Goal: Task Accomplishment & Management: Use online tool/utility

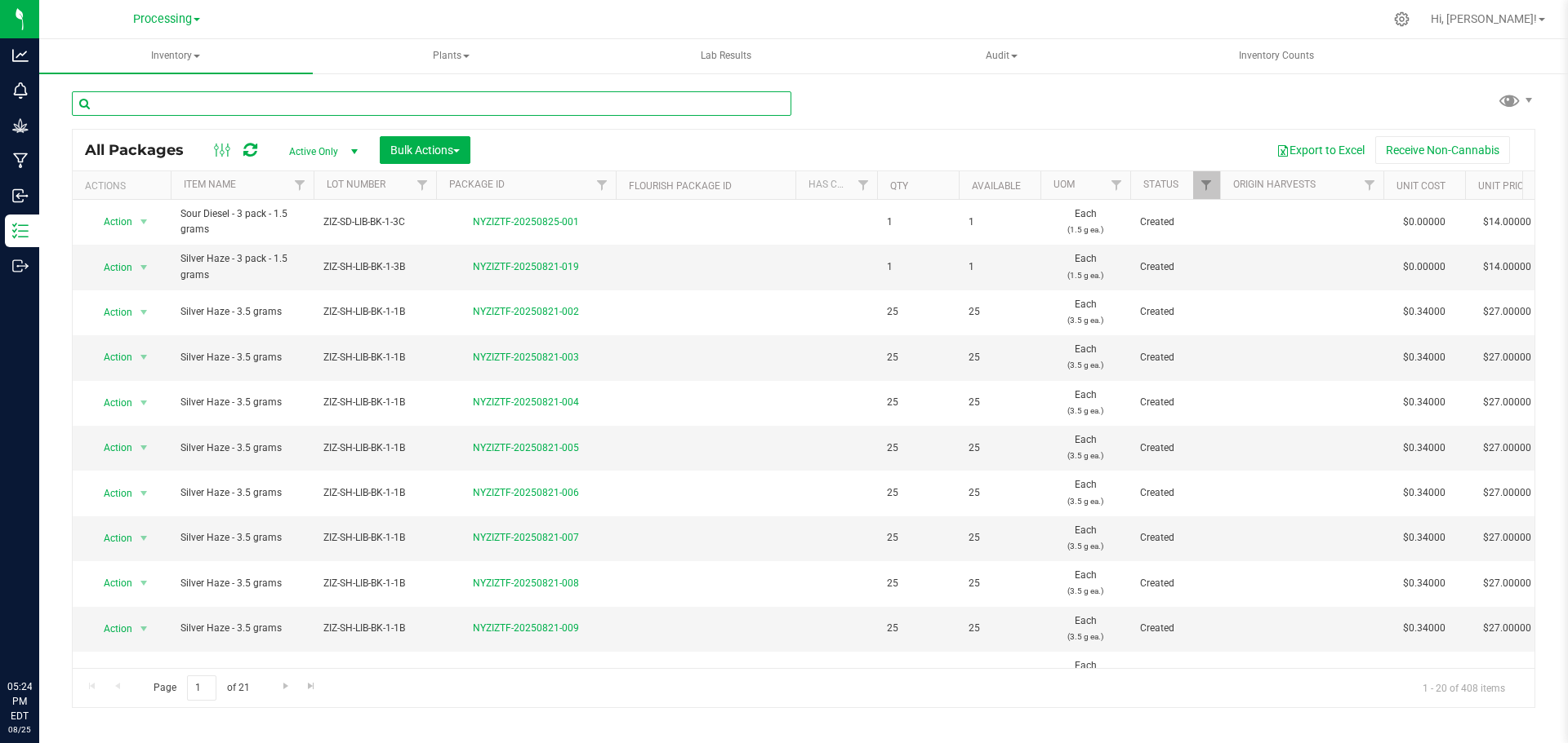
click at [134, 100] on input "text" at bounding box center [431, 103] width 719 height 24
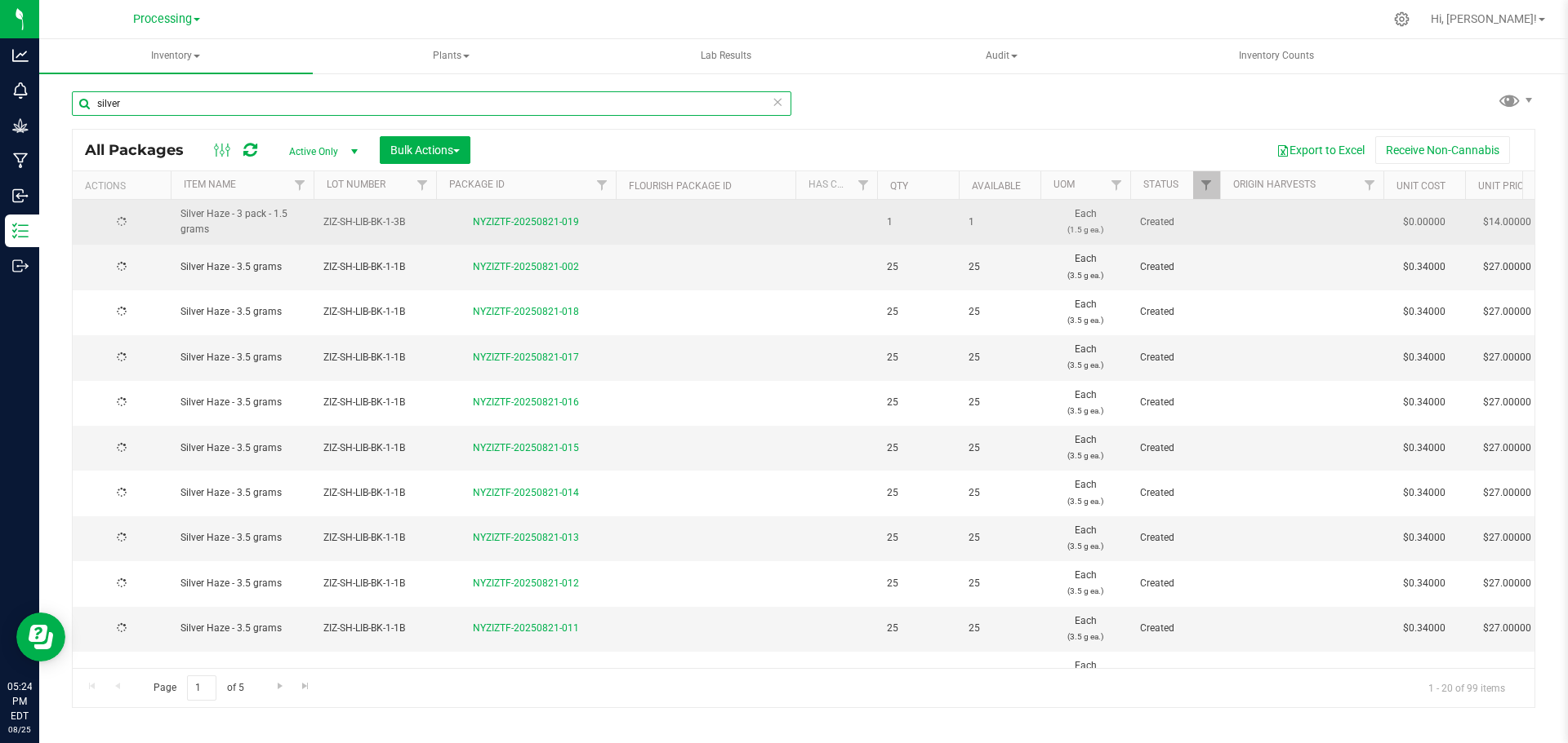
type input "silver"
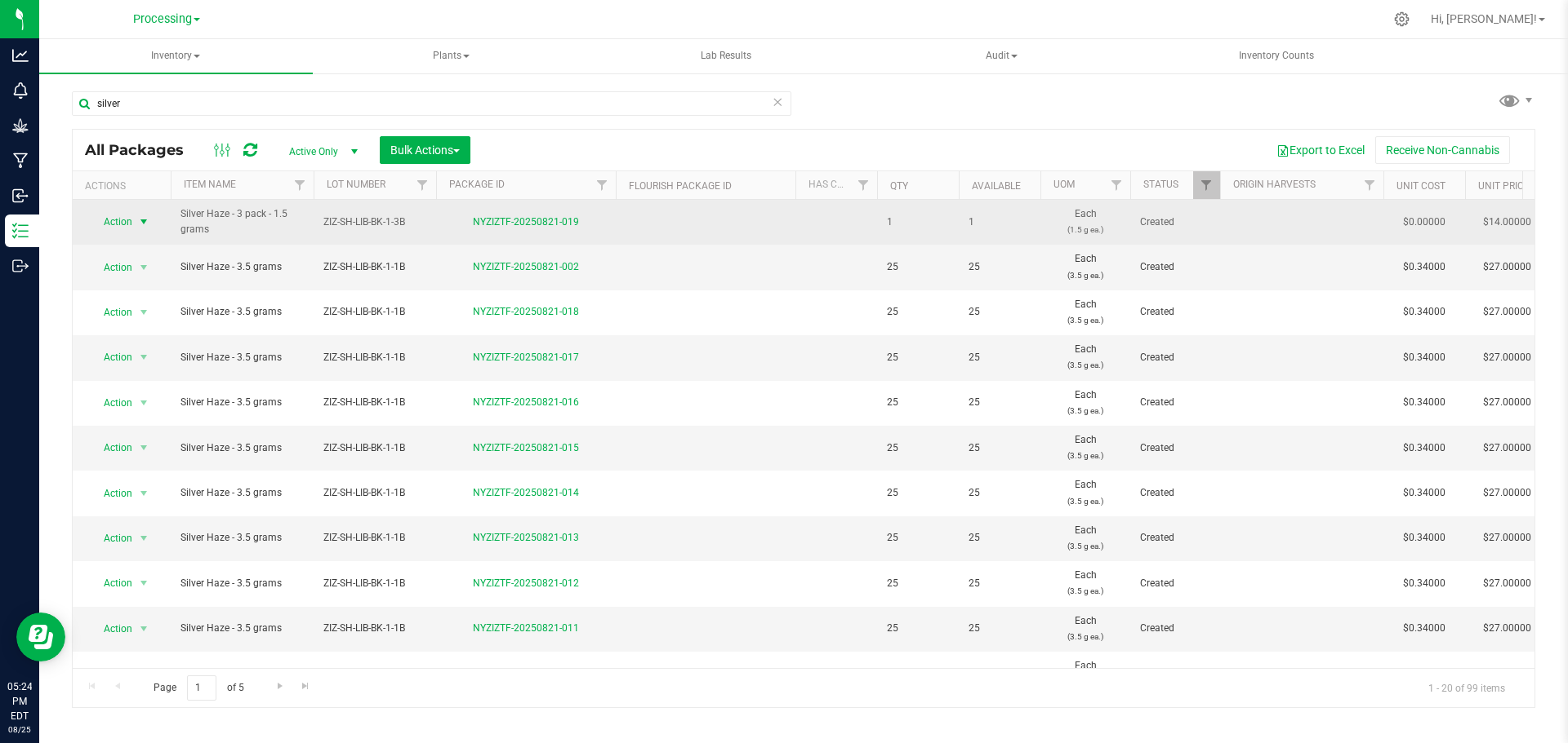
click at [110, 225] on span "Action" at bounding box center [111, 221] width 44 height 23
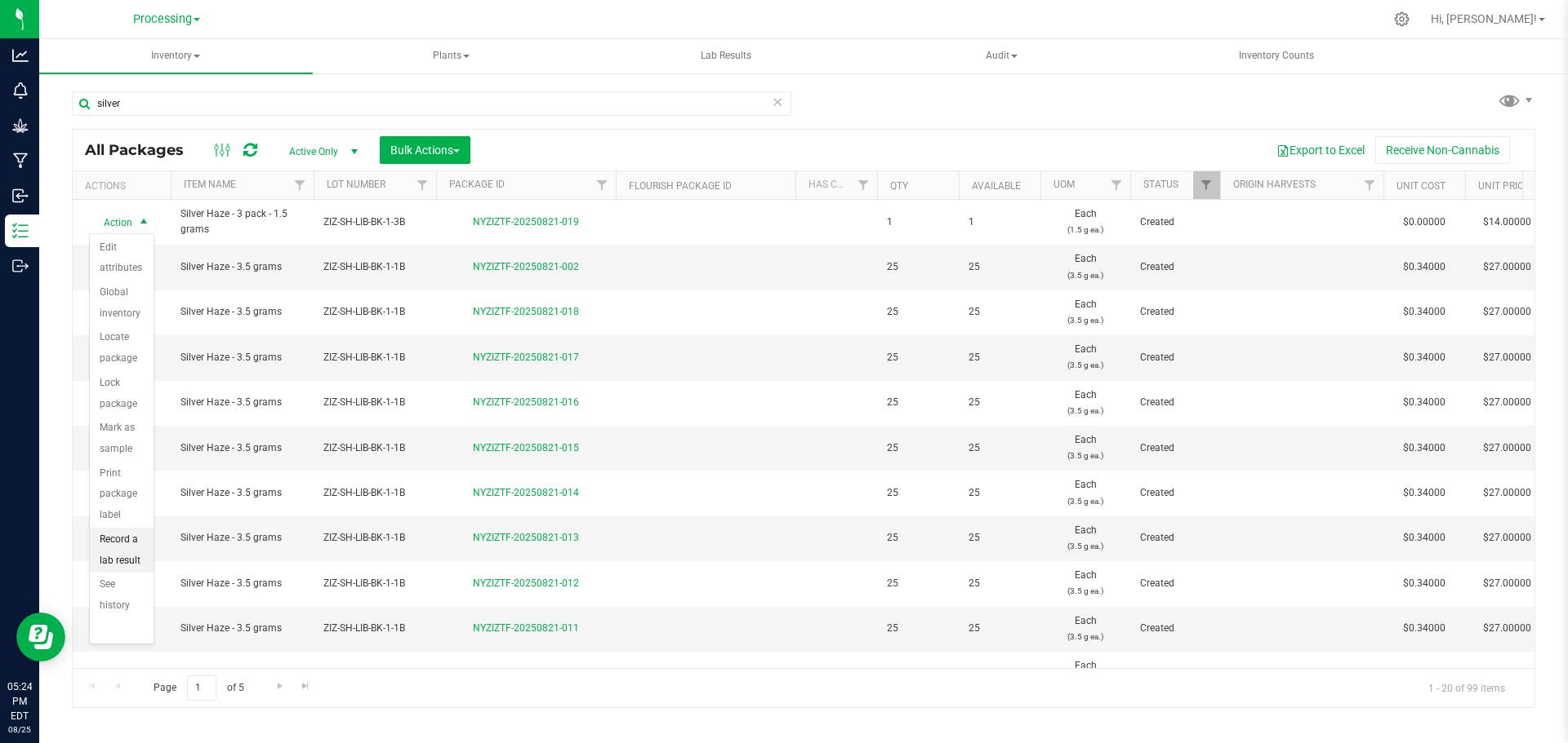
scroll to position [129, 0]
click at [121, 442] on li "Print package label" at bounding box center [122, 457] width 63 height 66
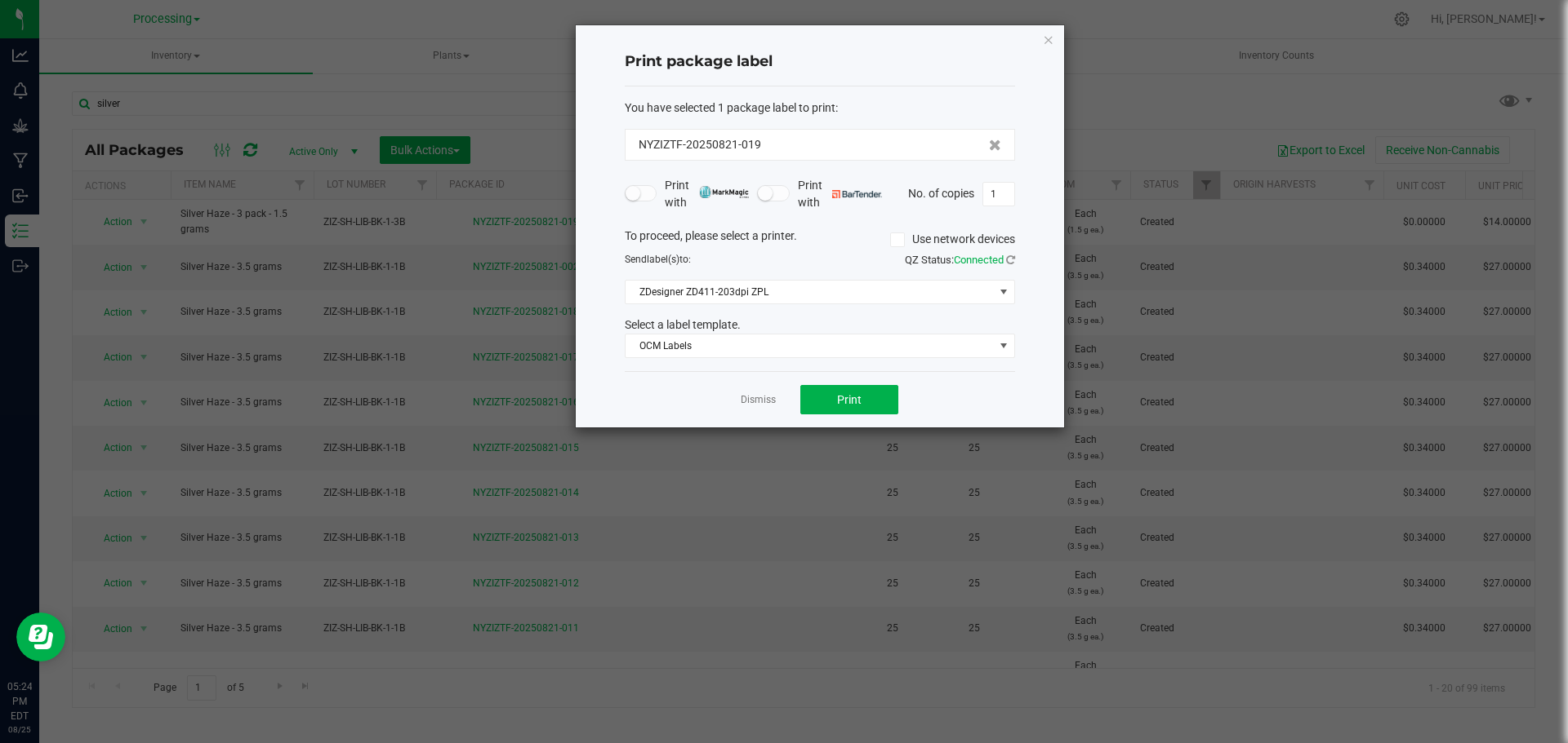
click at [850, 422] on div "Dismiss Print" at bounding box center [820, 399] width 390 height 56
click at [860, 406] on span "Print" at bounding box center [849, 400] width 24 height 13
click at [738, 403] on div "Dismiss Print" at bounding box center [820, 399] width 390 height 56
click at [742, 400] on link "Dismiss" at bounding box center [759, 400] width 35 height 14
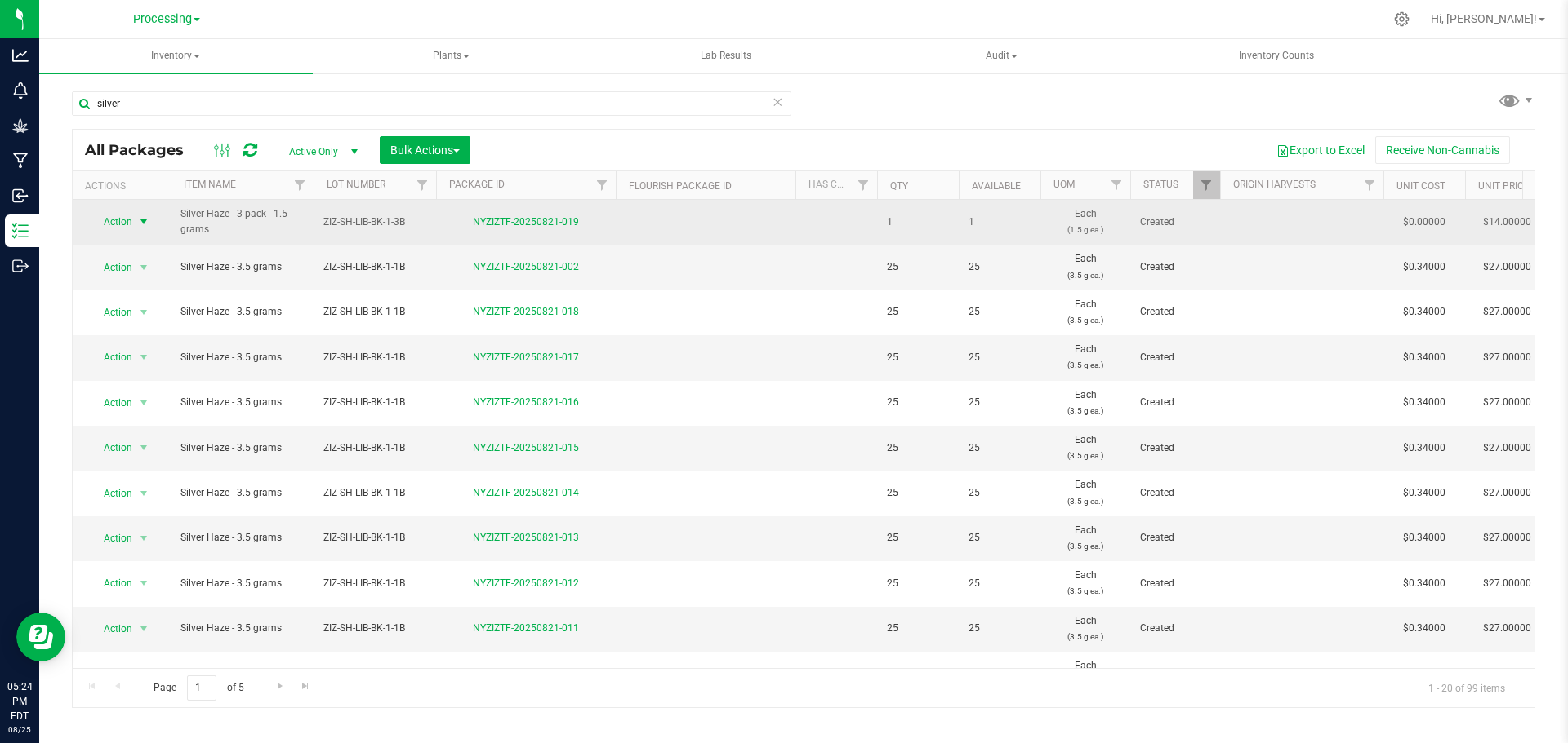
click at [114, 221] on span "Action" at bounding box center [111, 221] width 44 height 23
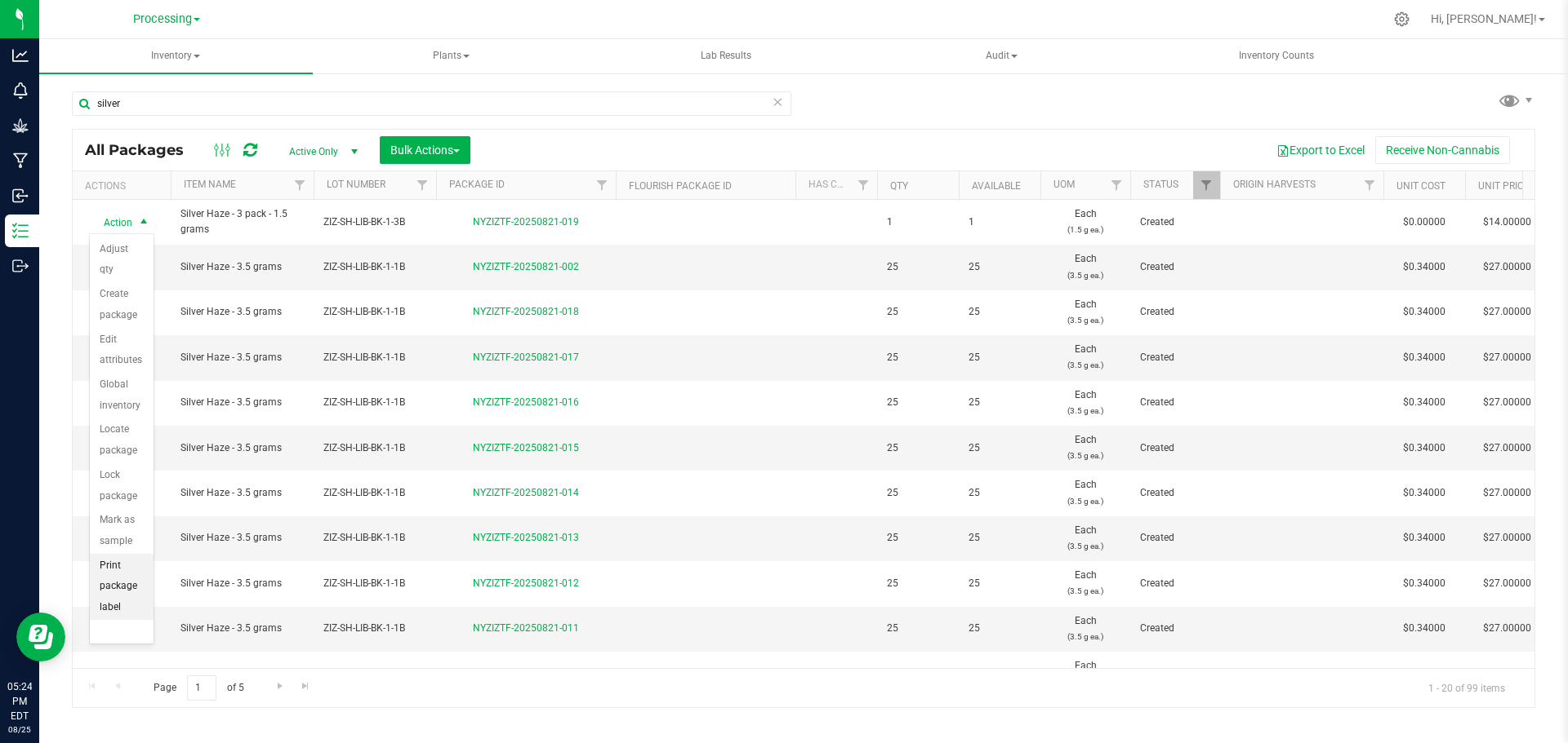
click at [112, 609] on li "Print package label" at bounding box center [122, 587] width 63 height 66
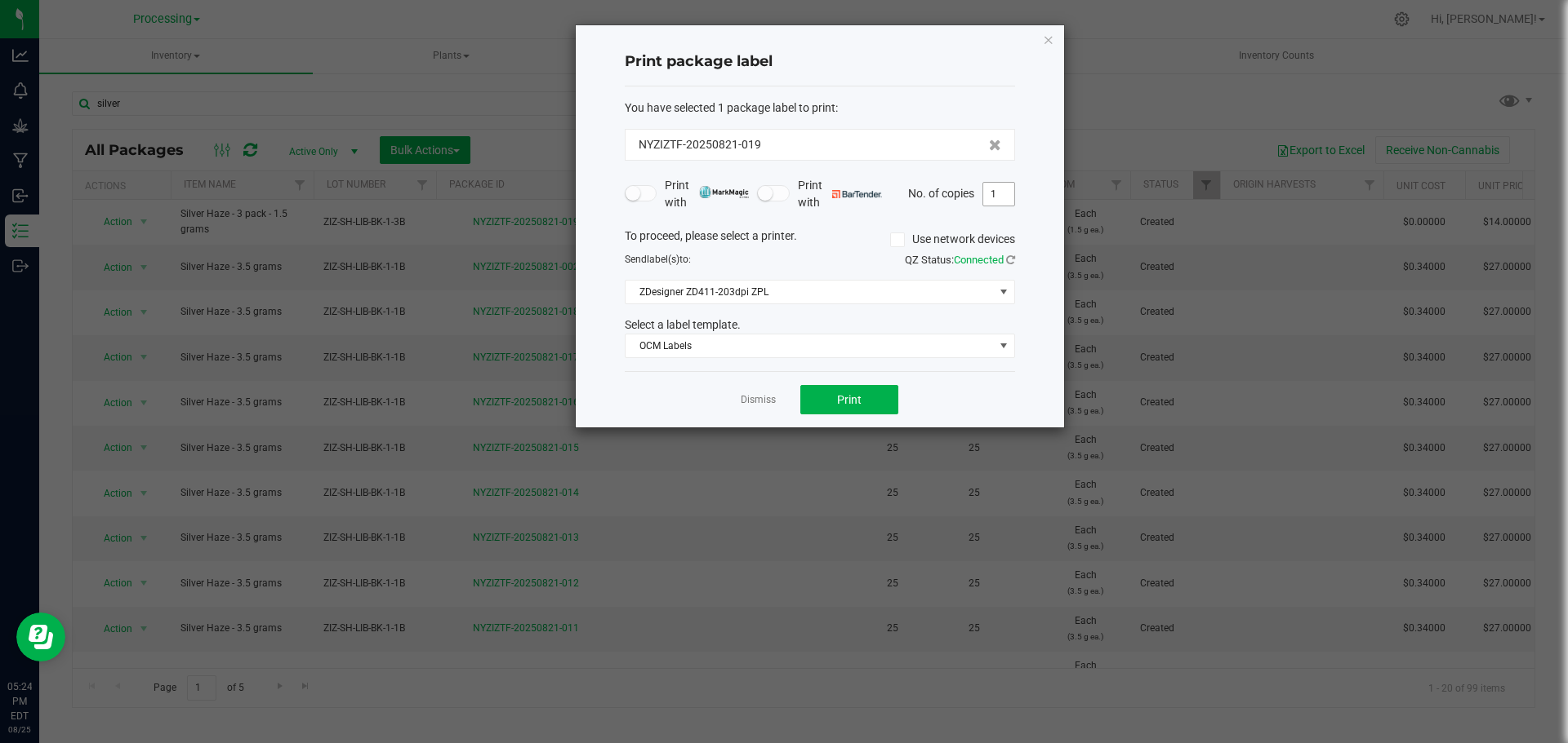
click at [997, 193] on input "1" at bounding box center [998, 194] width 31 height 23
type input "55"
click at [873, 406] on button "Print" at bounding box center [849, 399] width 98 height 29
